Goal: Task Accomplishment & Management: Complete application form

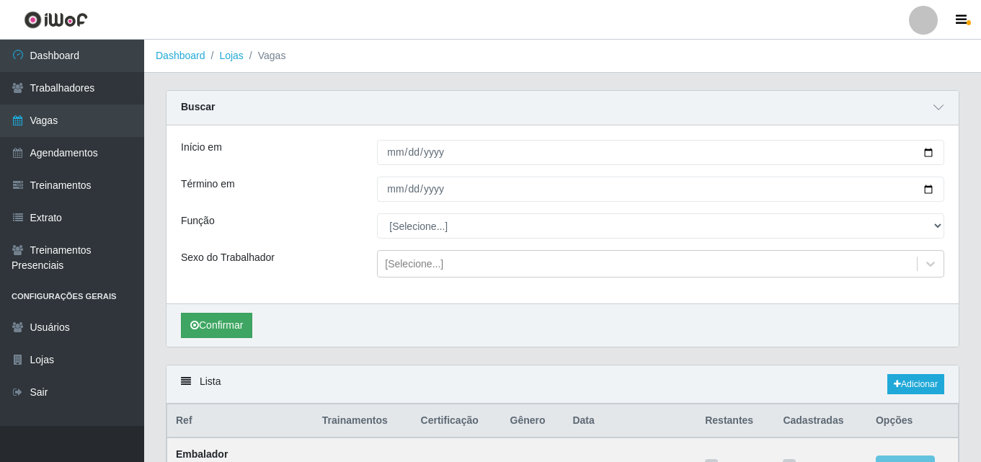
click at [224, 327] on button "Confirmar" at bounding box center [216, 325] width 71 height 25
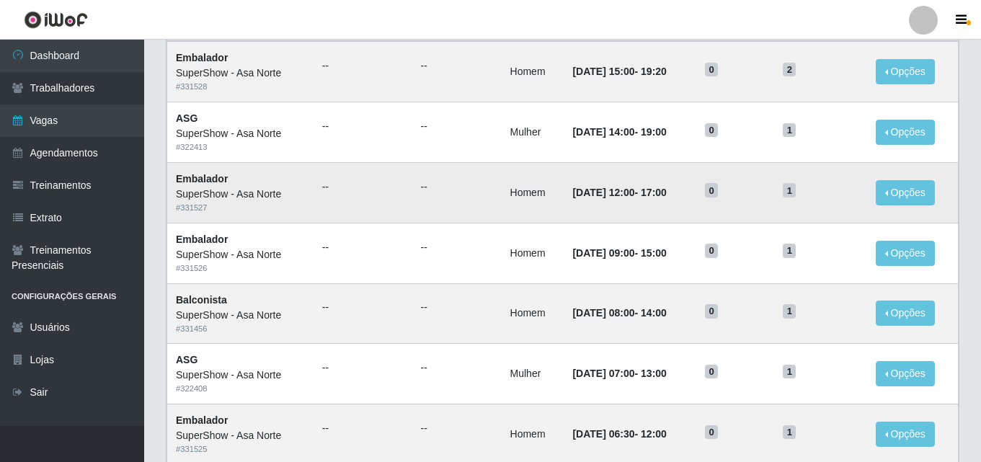
scroll to position [425, 0]
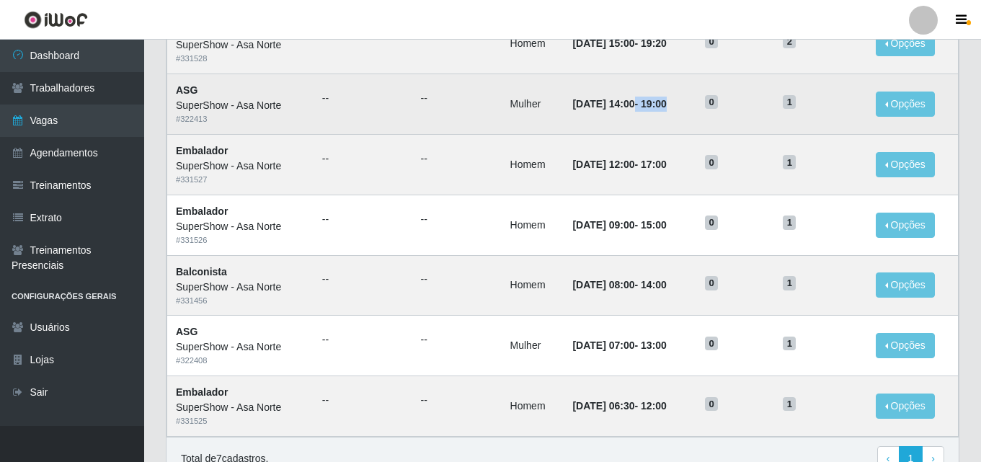
drag, startPoint x: 680, startPoint y: 106, endPoint x: 619, endPoint y: 110, distance: 60.7
click at [619, 110] on td "[DATE] 14:00 - 19:00" at bounding box center [630, 104] width 133 height 61
click at [654, 102] on strong "[DATE] 14:00 - 19:00" at bounding box center [619, 104] width 94 height 12
drag, startPoint x: 653, startPoint y: 104, endPoint x: 678, endPoint y: 101, distance: 24.7
click at [666, 101] on strong "[DATE] 14:00 - 19:00" at bounding box center [619, 104] width 94 height 12
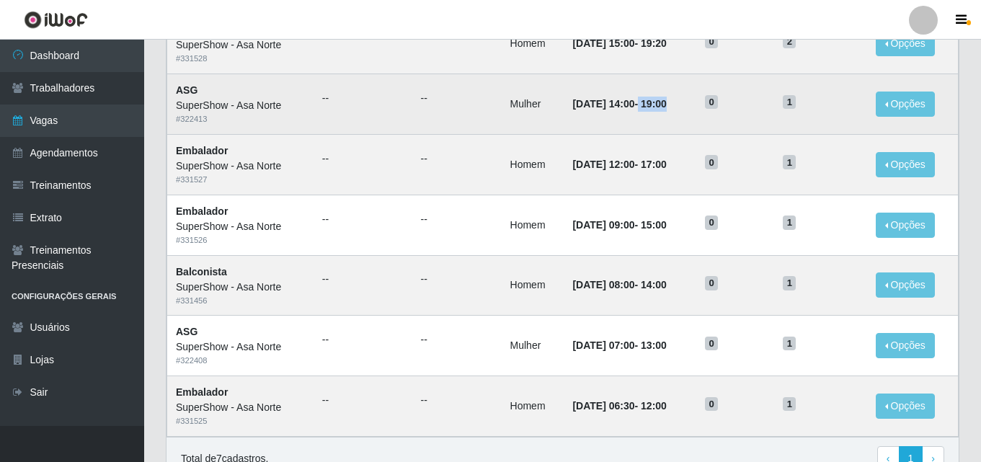
click at [678, 83] on td "[DATE] 14:00 - 19:00" at bounding box center [630, 104] width 133 height 61
click at [647, 104] on strong "[DATE] 14:00 - 19:00" at bounding box center [619, 104] width 94 height 12
drag, startPoint x: 645, startPoint y: 104, endPoint x: 617, endPoint y: 106, distance: 28.2
click at [619, 106] on strong "[DATE] 14:00 - 19:00" at bounding box center [619, 104] width 94 height 12
click at [669, 78] on td "[DATE] 14:00 - 19:00" at bounding box center [630, 104] width 133 height 61
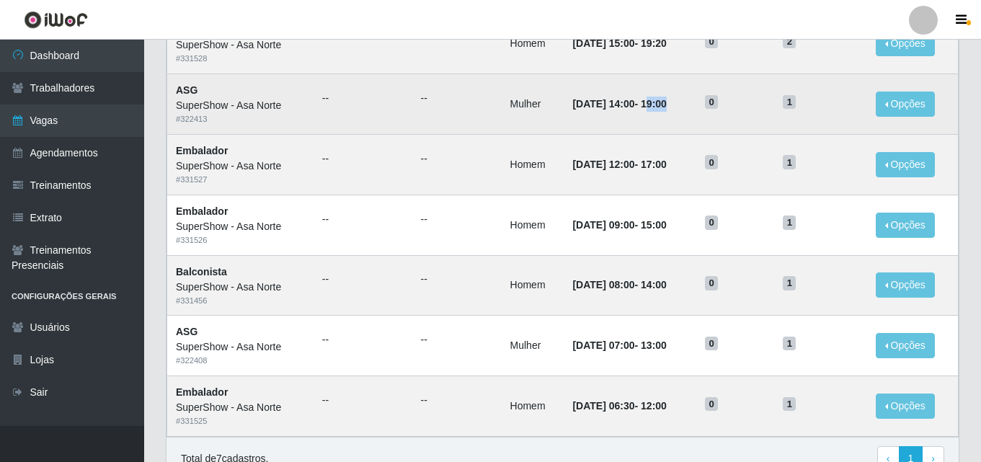
drag, startPoint x: 681, startPoint y: 106, endPoint x: 660, endPoint y: 105, distance: 21.6
click at [660, 105] on td "[DATE] 14:00 - 19:00" at bounding box center [630, 104] width 133 height 61
click at [572, 107] on time "[DATE] 14:00" at bounding box center [603, 104] width 62 height 12
drag, startPoint x: 558, startPoint y: 104, endPoint x: 593, endPoint y: 95, distance: 35.7
click at [593, 95] on td "[DATE] 14:00 - 19:00" at bounding box center [630, 104] width 133 height 61
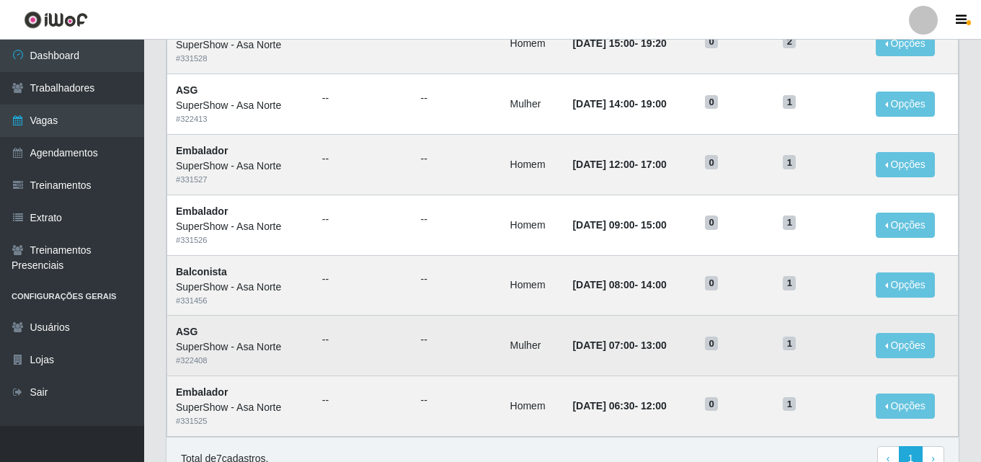
click at [440, 340] on ul "--" at bounding box center [457, 339] width 72 height 15
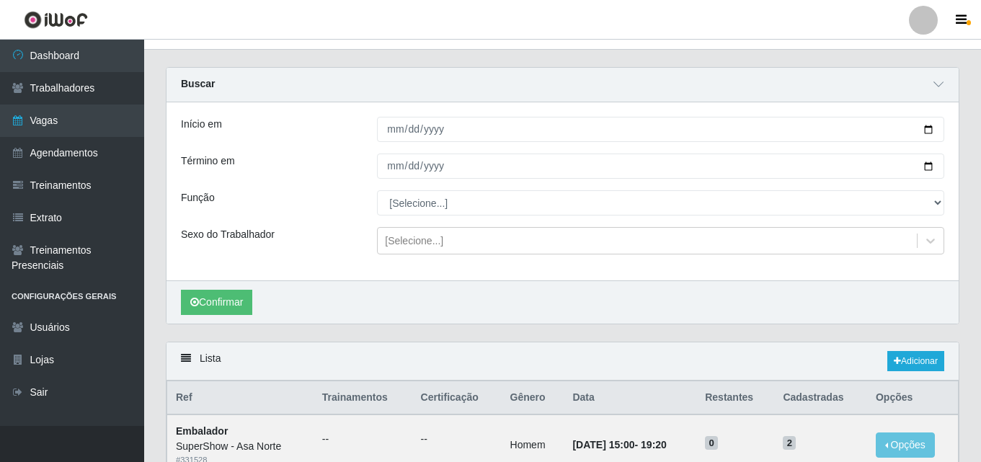
scroll to position [0, 0]
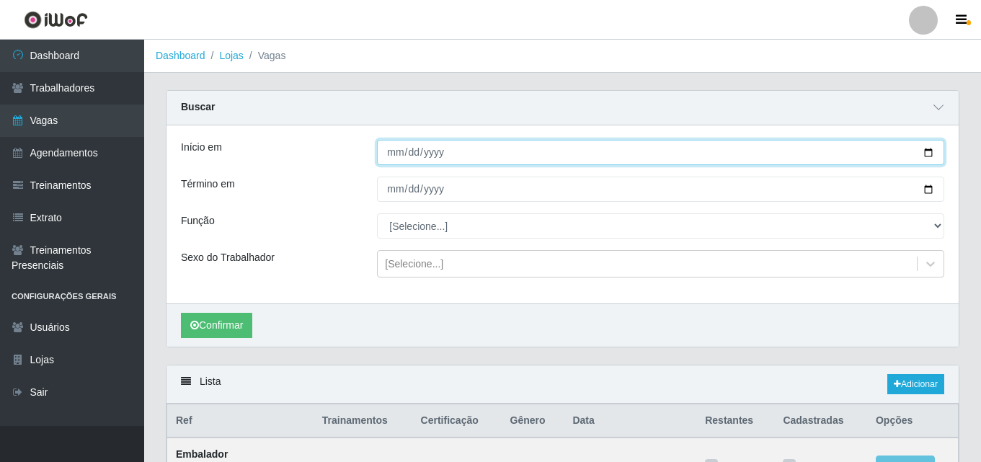
click at [932, 151] on input "[DATE]" at bounding box center [660, 152] width 567 height 25
type input "[DATE]"
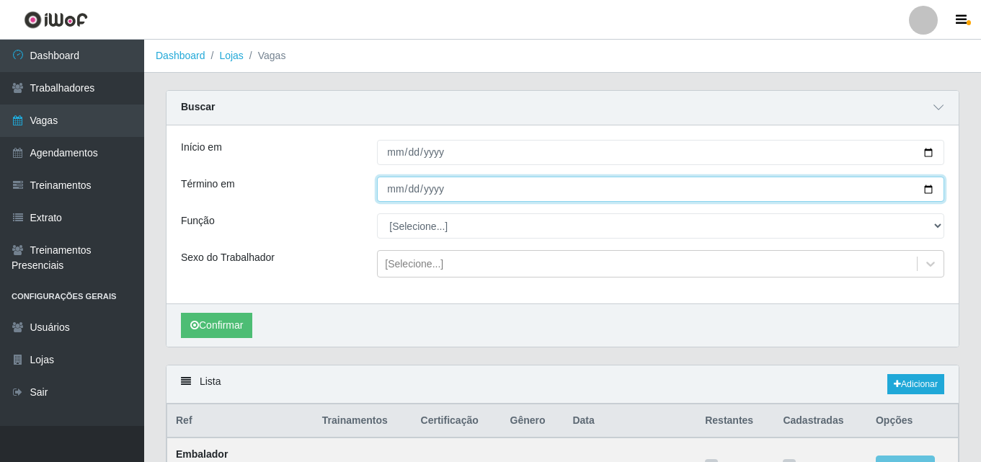
click at [930, 188] on input "[DATE]" at bounding box center [660, 189] width 567 height 25
type input "[DATE]"
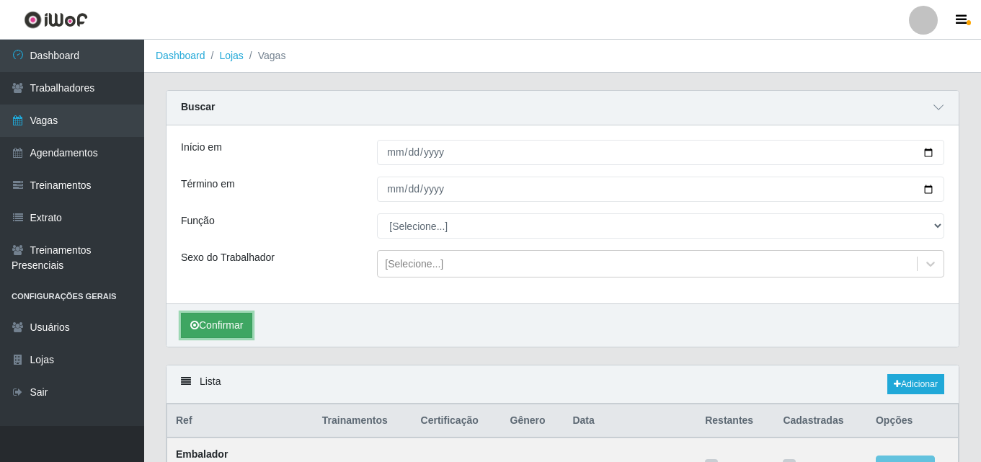
click at [226, 324] on button "Confirmar" at bounding box center [216, 325] width 71 height 25
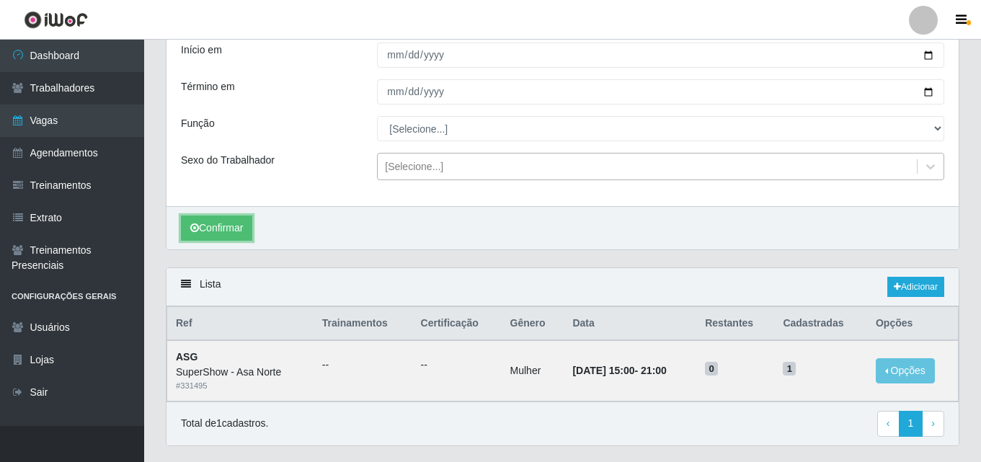
scroll to position [63, 0]
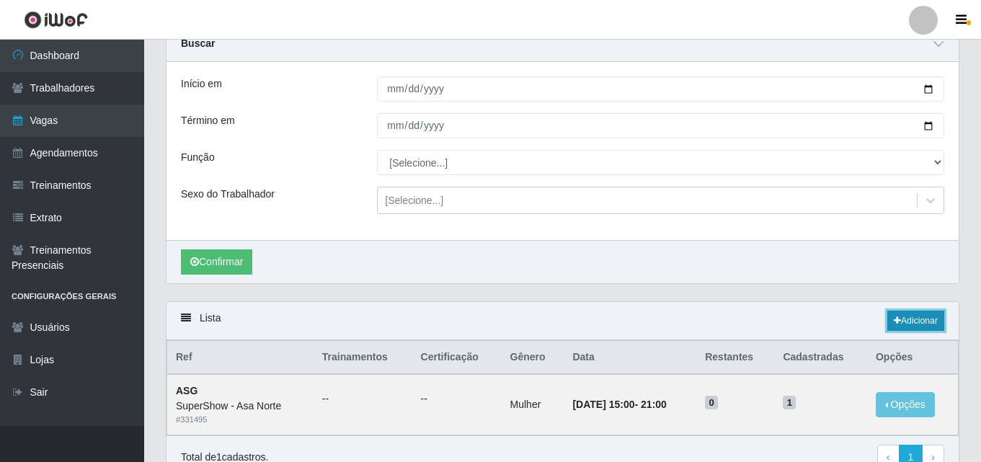
click at [903, 317] on link "Adicionar" at bounding box center [916, 321] width 57 height 20
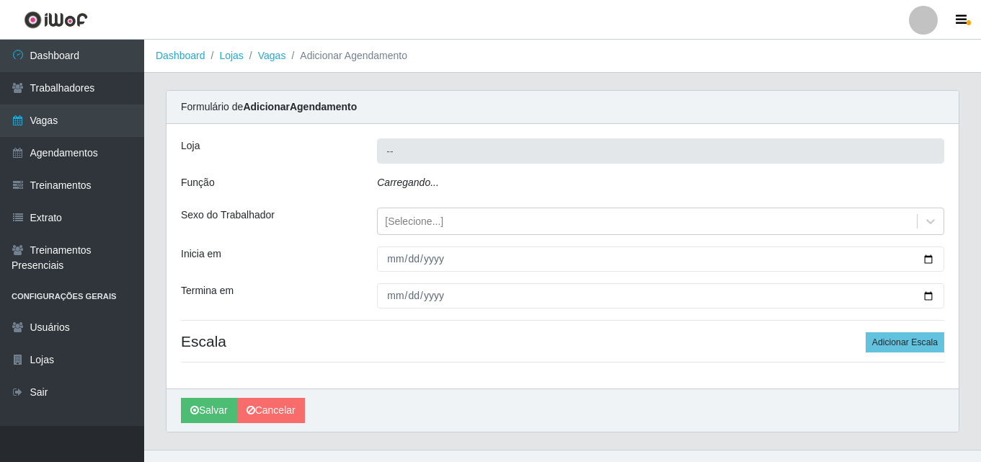
type input "SuperShow - Asa Norte"
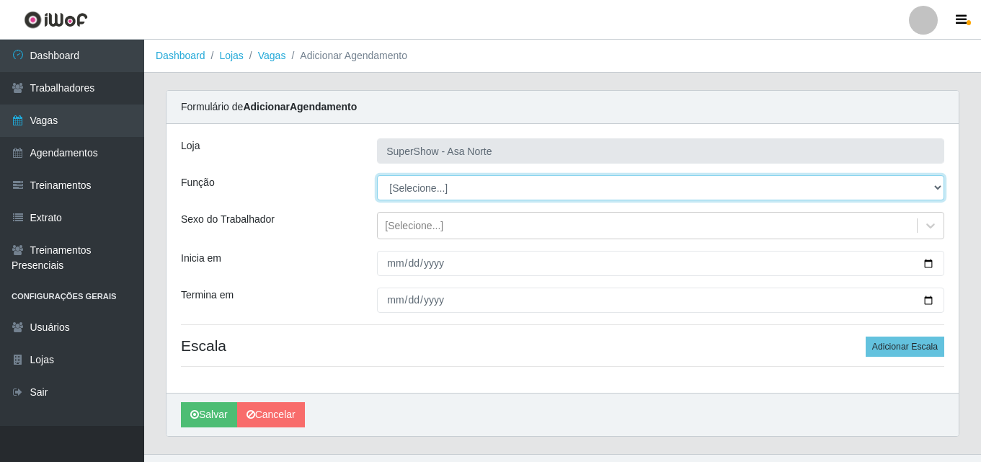
click at [454, 186] on select "[Selecione...] ASG ASG + ASG ++ Auxiliar de Depósito Auxiliar de Depósito + Aux…" at bounding box center [660, 187] width 567 height 25
select select "1"
click at [377, 175] on select "[Selecione...] ASG ASG + ASG ++ Auxiliar de Depósito Auxiliar de Depósito + Aux…" at bounding box center [660, 187] width 567 height 25
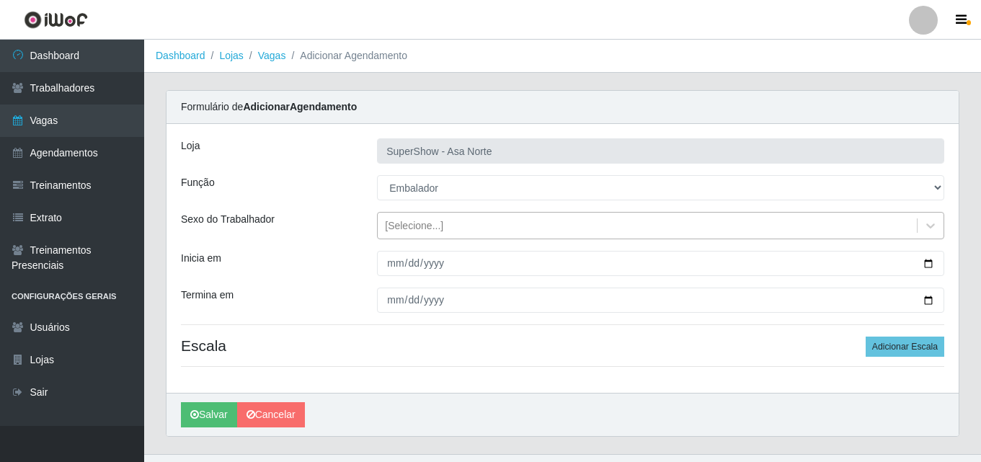
click at [436, 232] on div "[Selecione...]" at bounding box center [414, 225] width 58 height 15
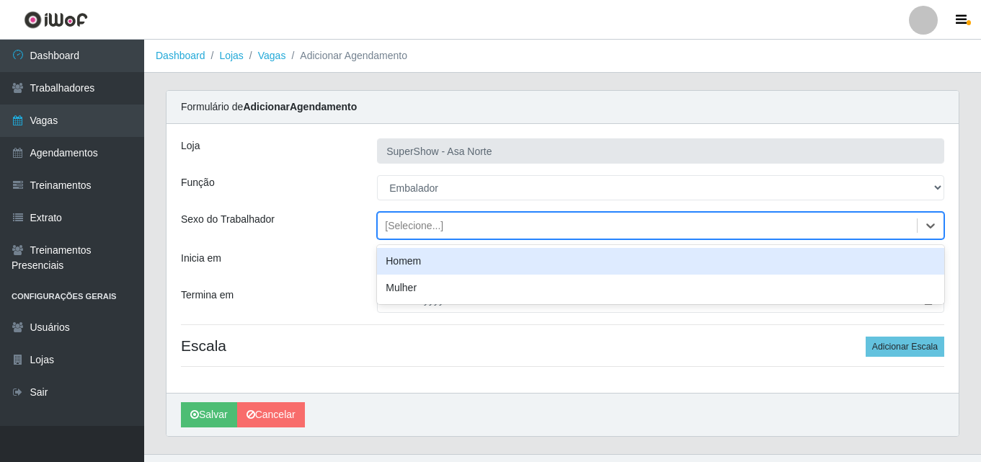
click at [427, 264] on div "Homem" at bounding box center [660, 261] width 567 height 27
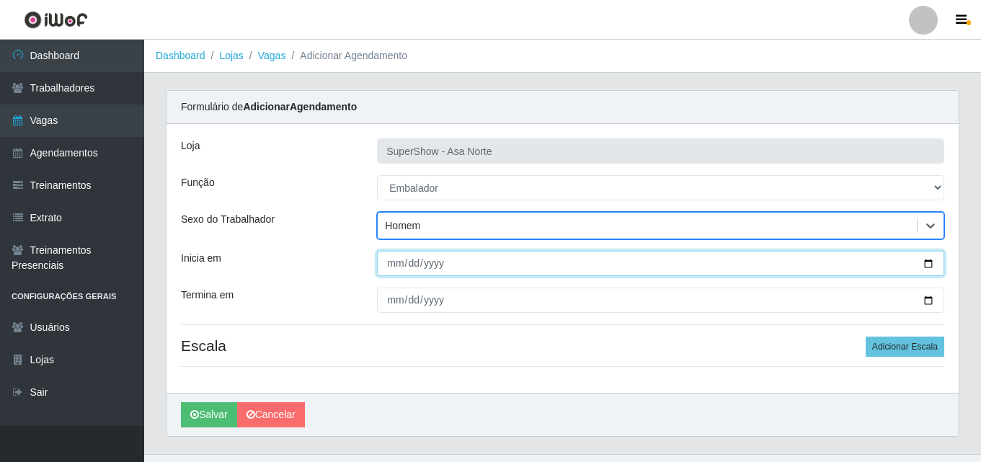
click at [393, 265] on input "Inicia em" at bounding box center [660, 263] width 567 height 25
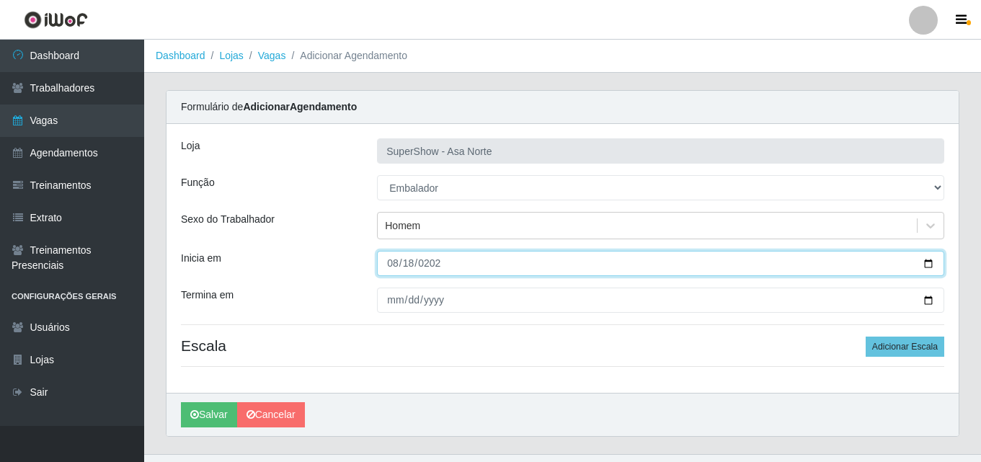
type input "[DATE]"
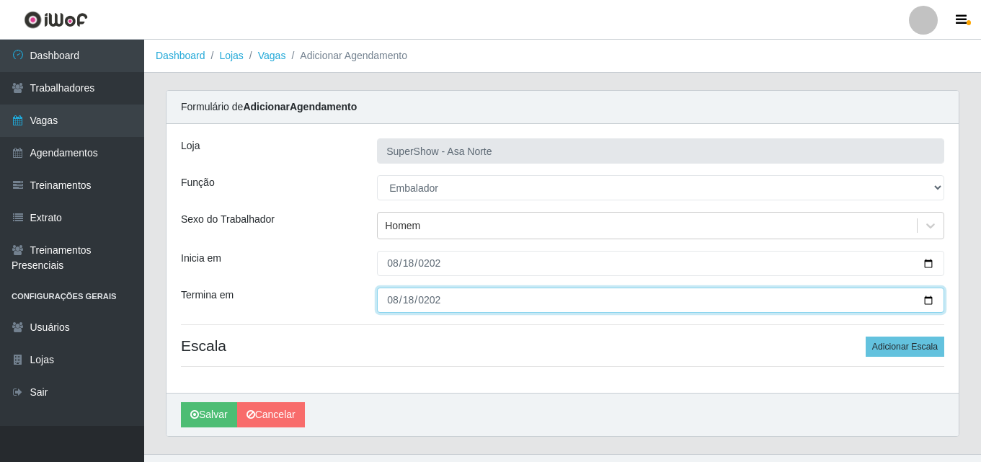
type input "[DATE]"
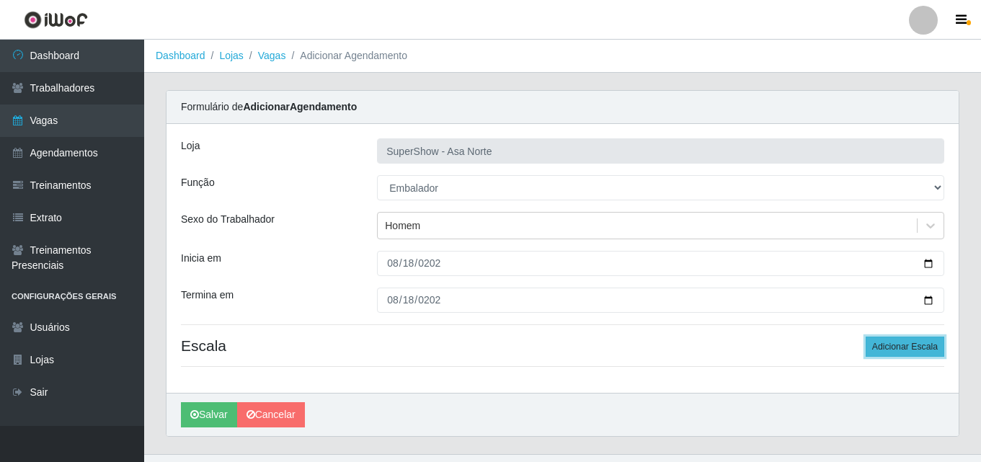
click at [929, 348] on button "Adicionar Escala" at bounding box center [905, 347] width 79 height 20
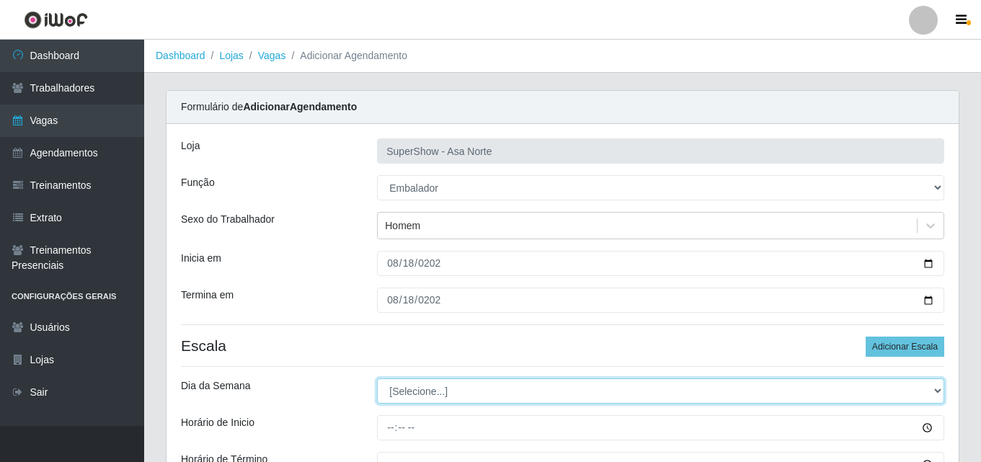
click at [461, 391] on select "[Selecione...] Segunda Terça Quarta Quinta Sexta Sábado Domingo" at bounding box center [660, 391] width 567 height 25
select select "1"
click at [377, 379] on select "[Selecione...] Segunda Terça Quarta Quinta Sexta Sábado Domingo" at bounding box center [660, 391] width 567 height 25
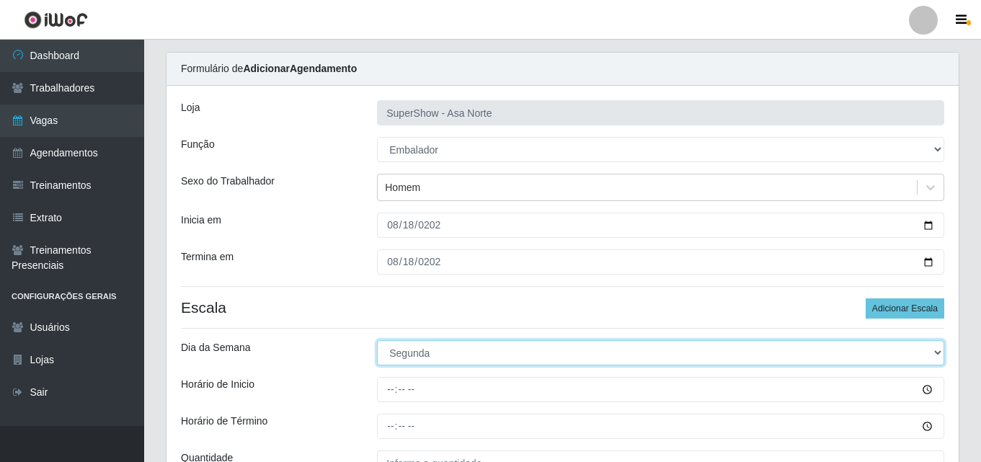
scroll to position [72, 0]
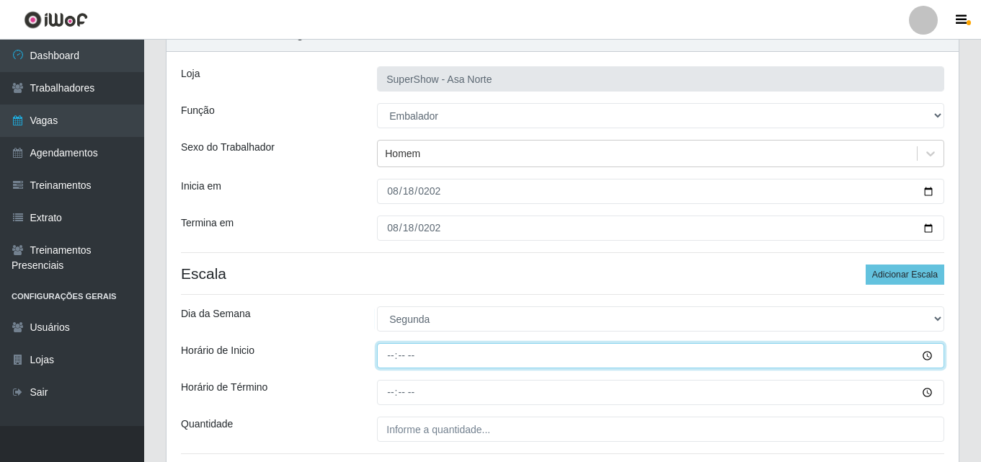
click at [393, 356] on input "Horário de Inicio" at bounding box center [660, 355] width 567 height 25
type input "08:00"
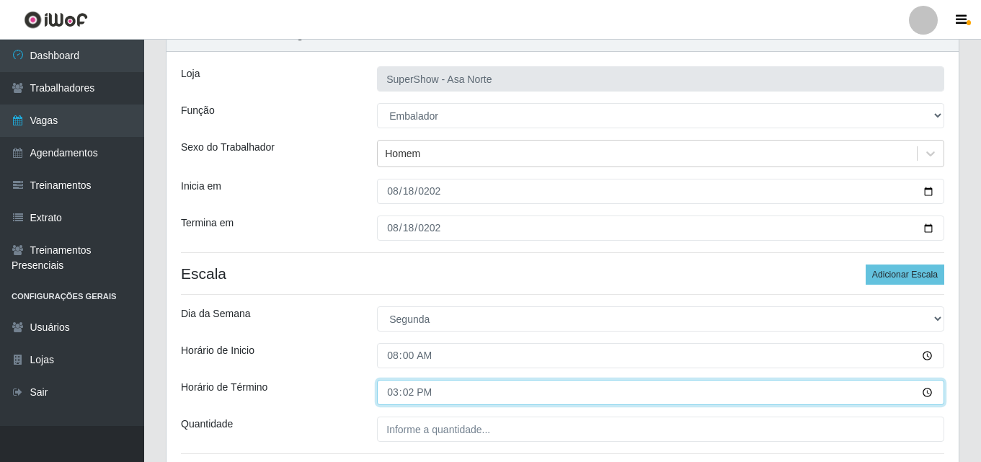
type input "15:20"
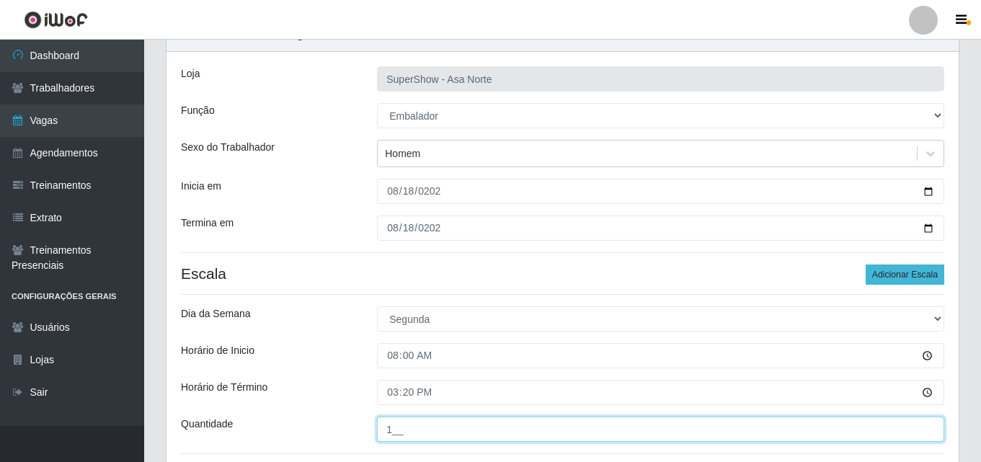
type input "1__"
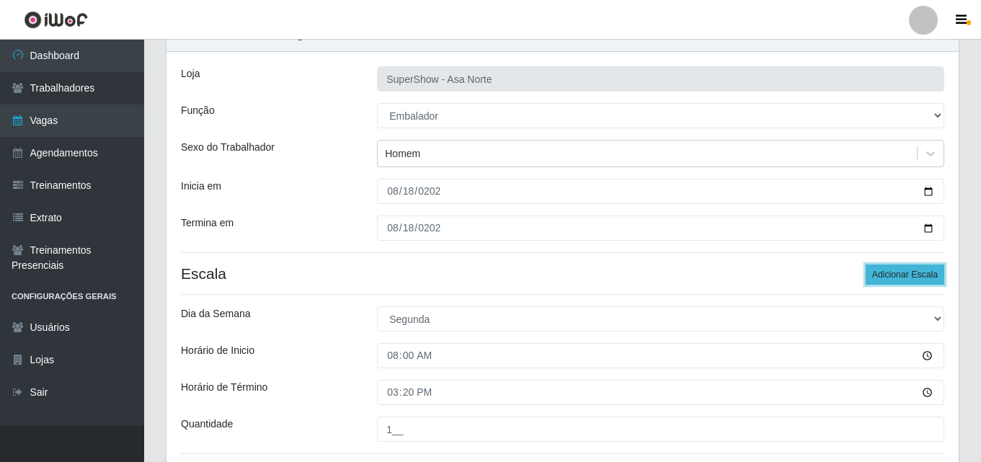
click at [907, 273] on button "Adicionar Escala" at bounding box center [905, 275] width 79 height 20
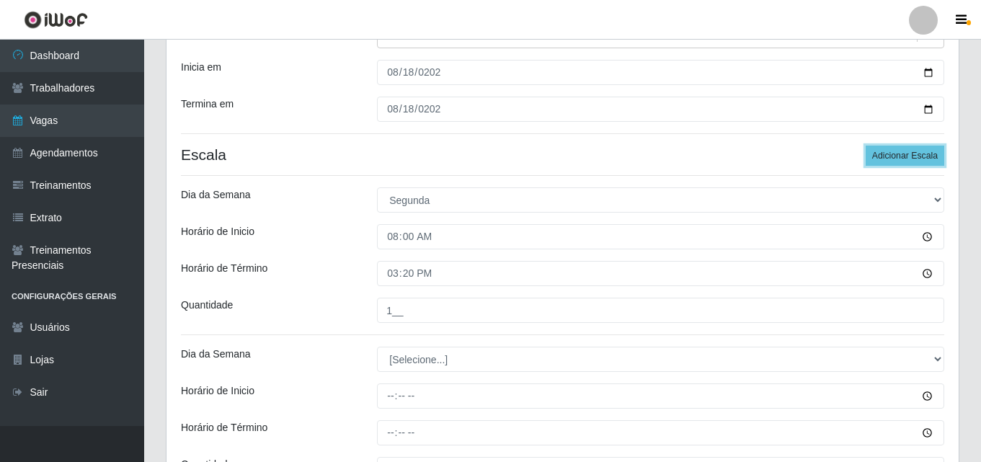
scroll to position [216, 0]
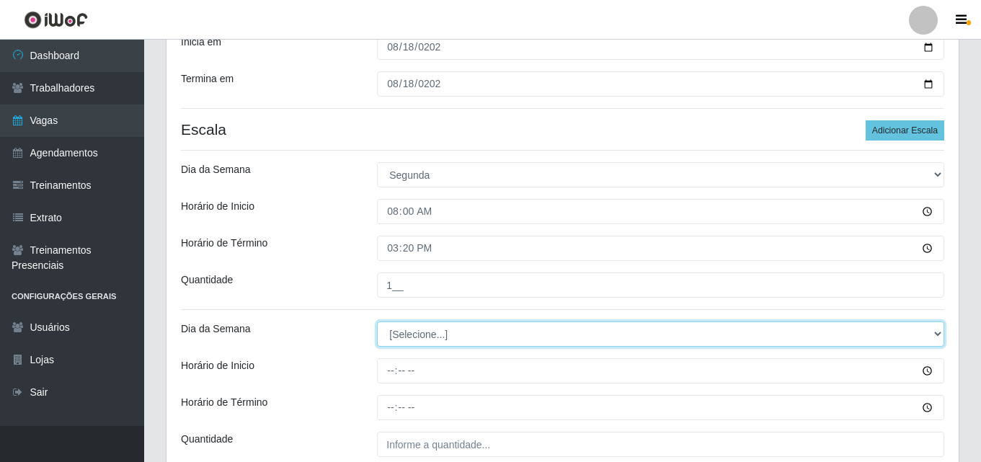
click at [461, 333] on select "[Selecione...] Segunda Terça Quarta Quinta Sexta Sábado Domingo" at bounding box center [660, 334] width 567 height 25
select select "1"
click at [377, 322] on select "[Selecione...] Segunda Terça Quarta Quinta Sexta Sábado Domingo" at bounding box center [660, 334] width 567 height 25
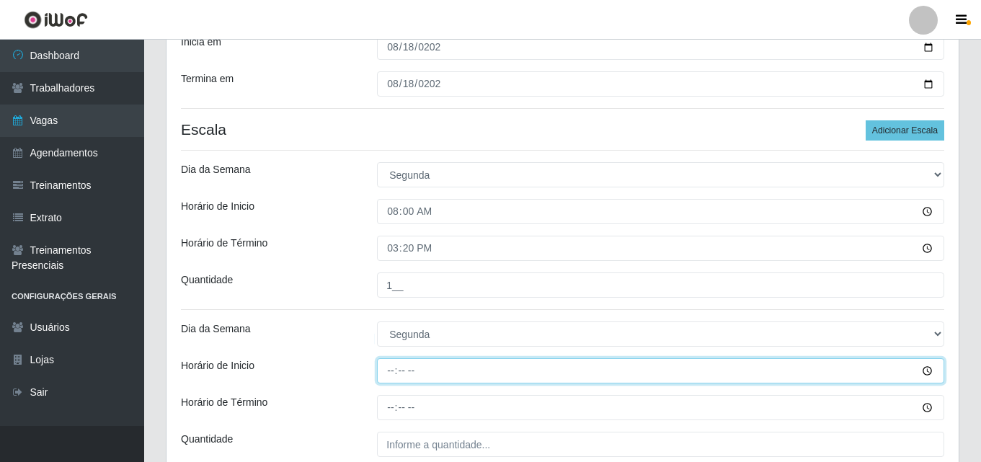
click at [391, 371] on input "Horário de Inicio" at bounding box center [660, 370] width 567 height 25
type input "15:20"
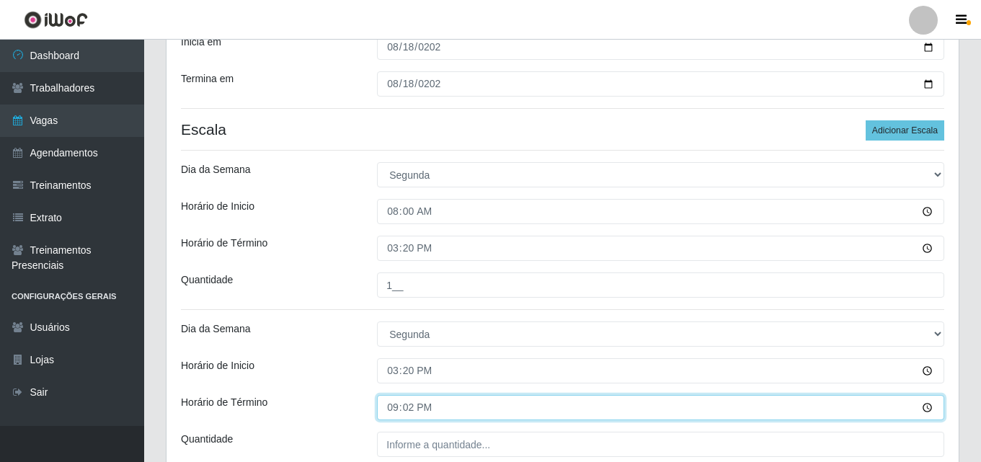
type input "21:20"
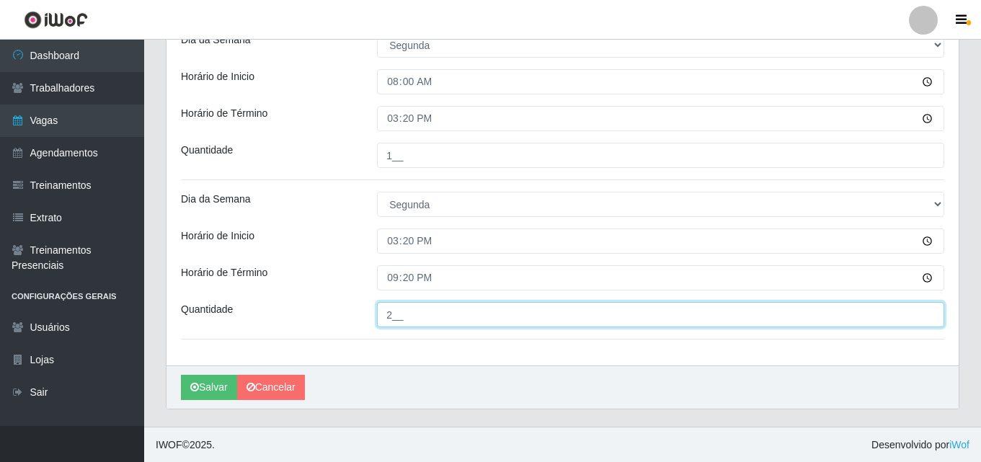
scroll to position [347, 0]
type input "2__"
click at [181, 374] on button "Salvar" at bounding box center [209, 386] width 56 height 25
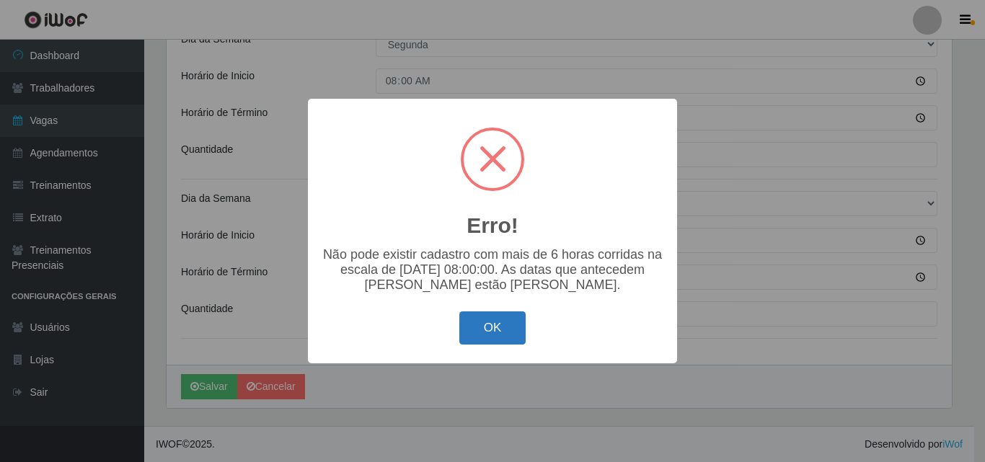
click at [492, 338] on button "OK" at bounding box center [492, 328] width 67 height 34
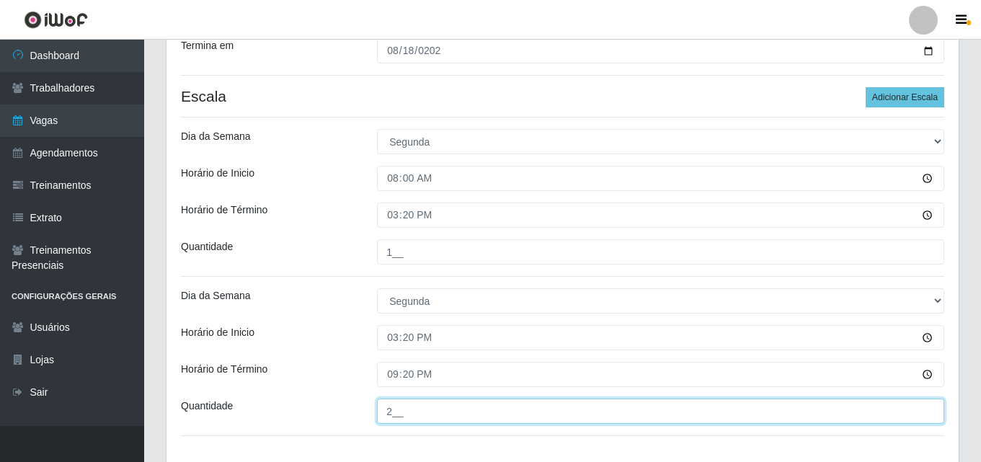
scroll to position [275, 0]
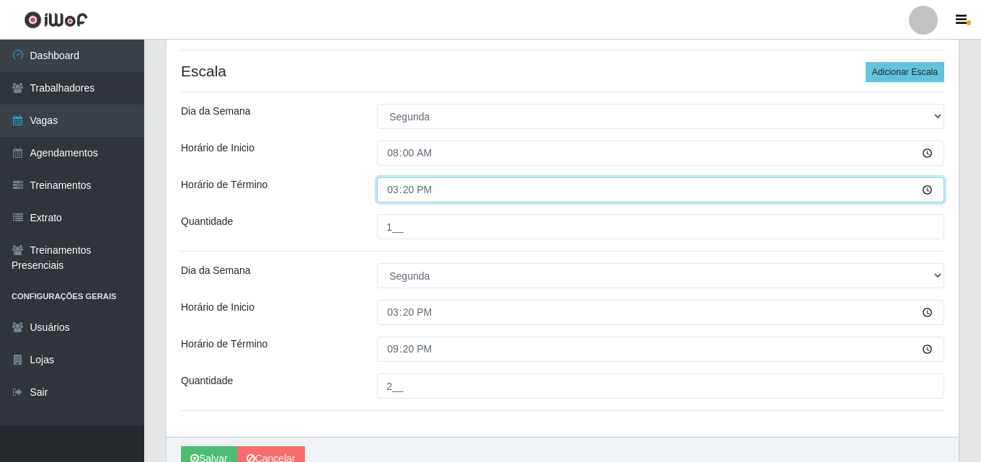
click at [406, 192] on input "15:20" at bounding box center [660, 189] width 567 height 25
drag, startPoint x: 405, startPoint y: 192, endPoint x: 397, endPoint y: 193, distance: 8.7
click at [403, 192] on input "15:20" at bounding box center [660, 189] width 567 height 25
click at [397, 193] on input "15:20" at bounding box center [660, 189] width 567 height 25
type input "14:00"
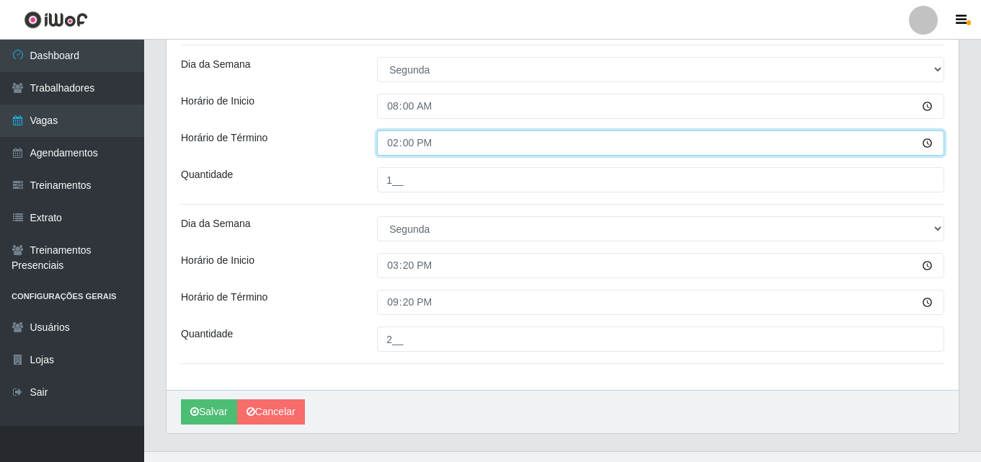
scroll to position [347, 0]
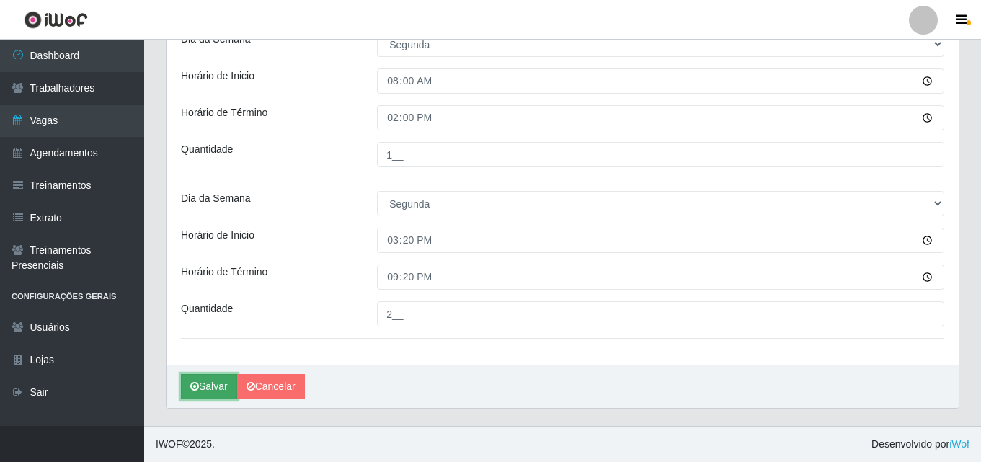
click at [218, 381] on button "Salvar" at bounding box center [209, 386] width 56 height 25
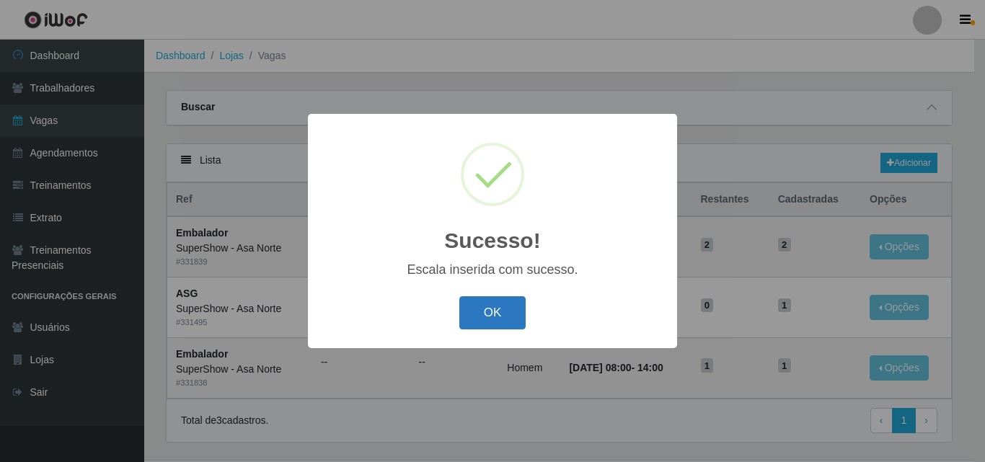
click at [488, 310] on button "OK" at bounding box center [492, 313] width 67 height 34
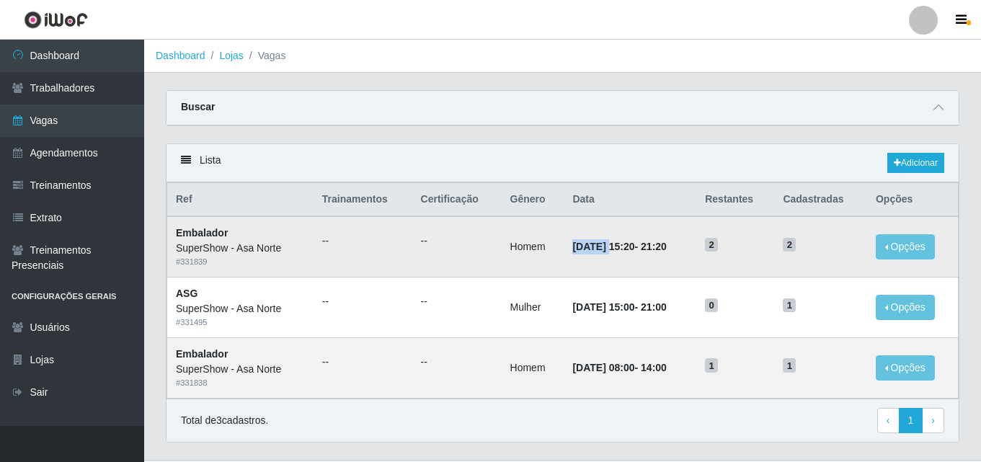
drag, startPoint x: 561, startPoint y: 247, endPoint x: 601, endPoint y: 249, distance: 40.4
click at [599, 249] on time "[DATE] 15:20" at bounding box center [603, 247] width 62 height 12
click at [616, 212] on th "Data" at bounding box center [630, 200] width 133 height 34
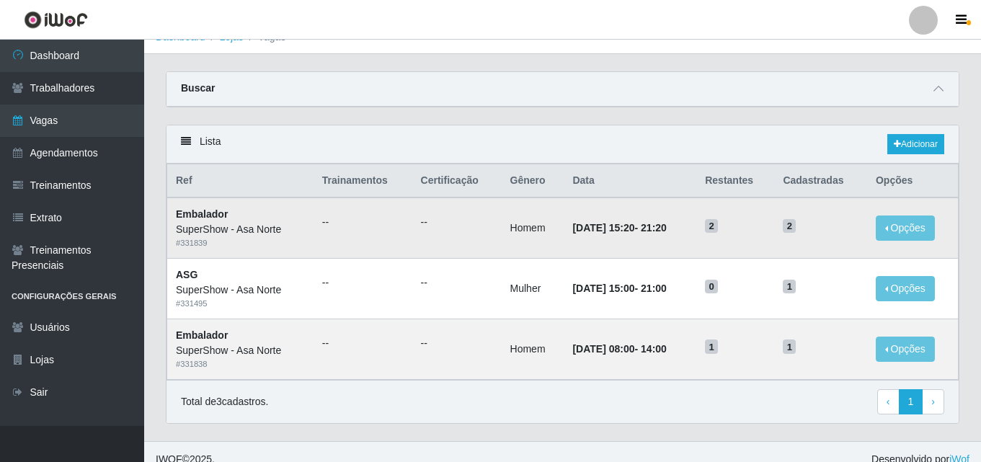
scroll to position [35, 0]
